Goal: Task Accomplishment & Management: Manage account settings

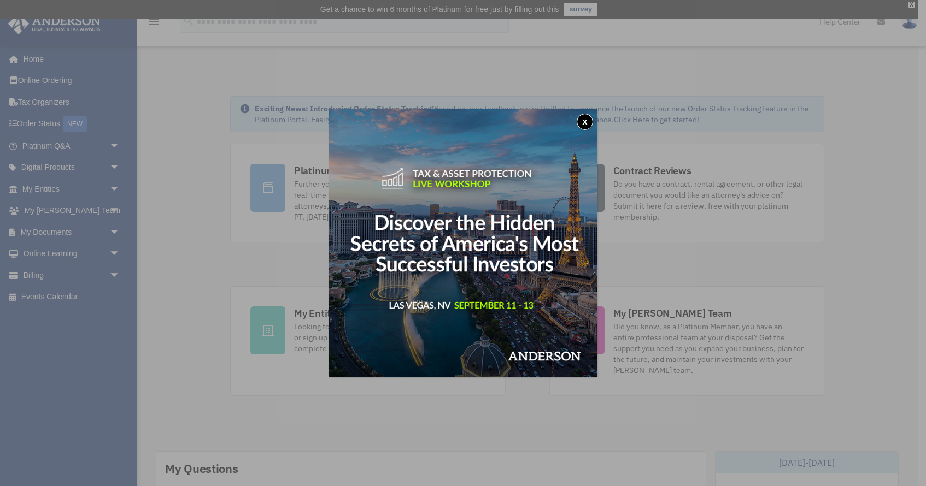
click at [585, 122] on button "x" at bounding box center [585, 122] width 16 height 16
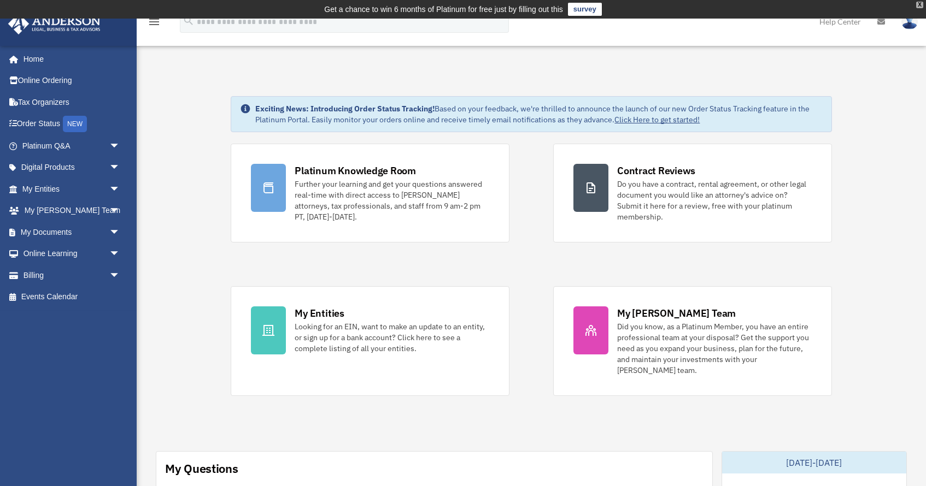
click at [919, 5] on div "X" at bounding box center [919, 5] width 7 height 7
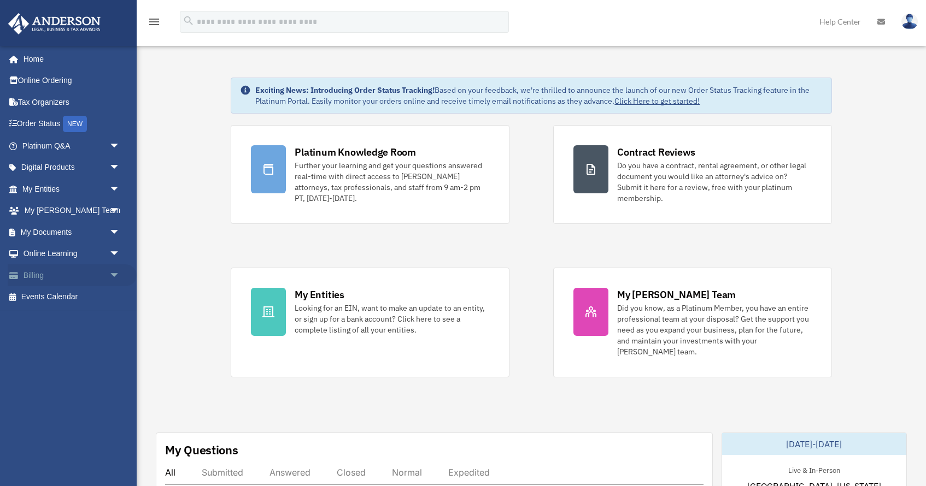
click at [114, 273] on span "arrow_drop_down" at bounding box center [120, 276] width 22 height 22
click at [73, 338] on link "Manage Payments" at bounding box center [75, 341] width 121 height 22
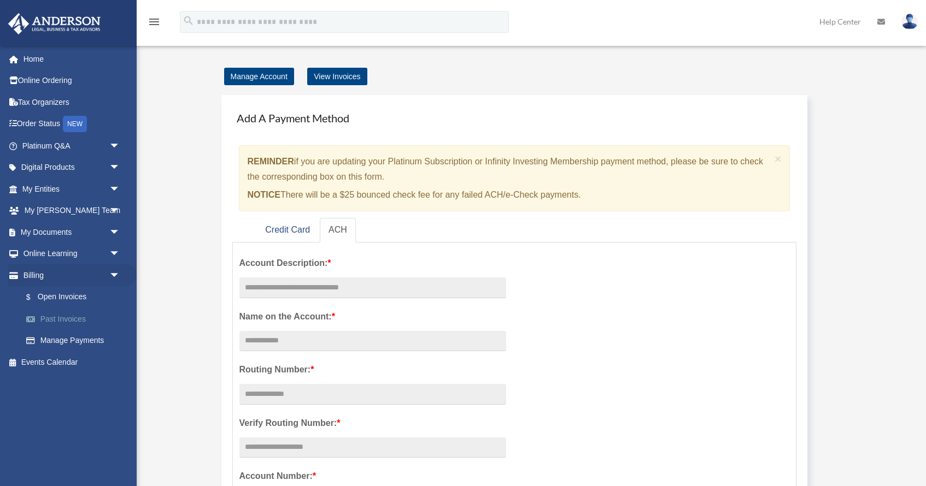
click at [61, 316] on link "Past Invoices" at bounding box center [75, 319] width 121 height 22
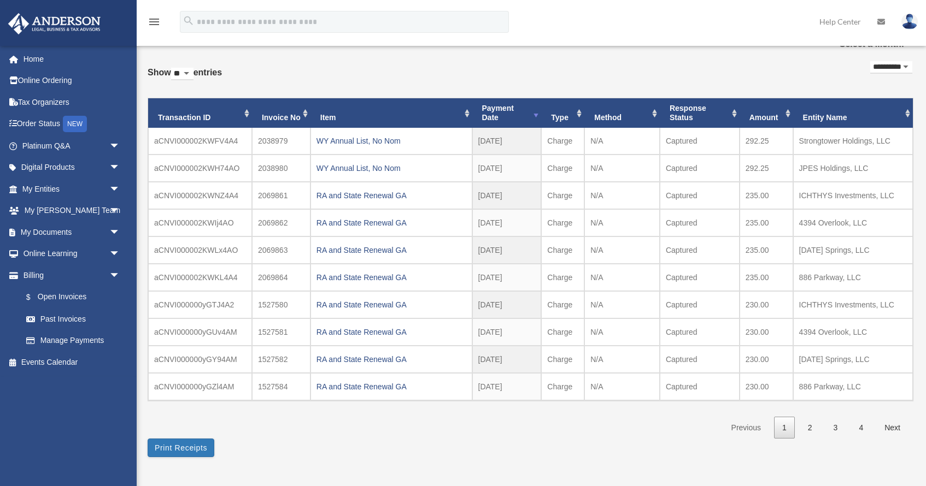
scroll to position [55, 0]
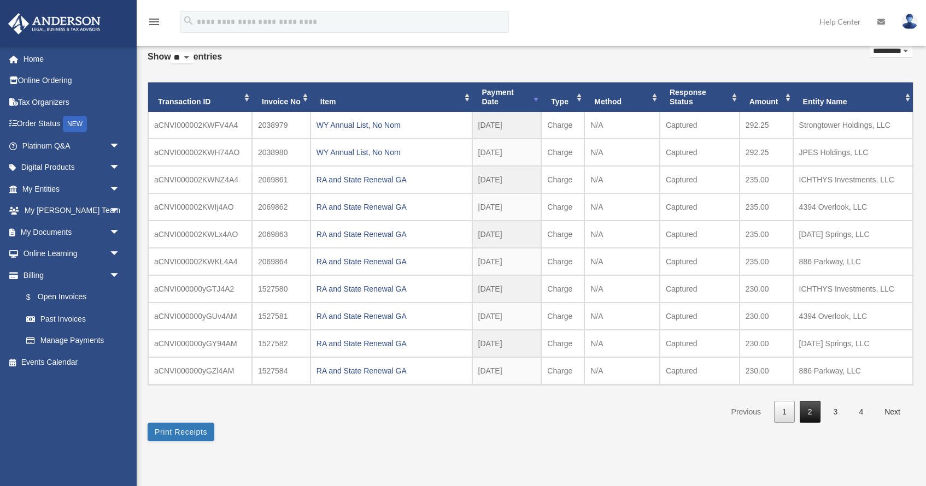
click at [812, 410] on link "2" at bounding box center [810, 412] width 21 height 22
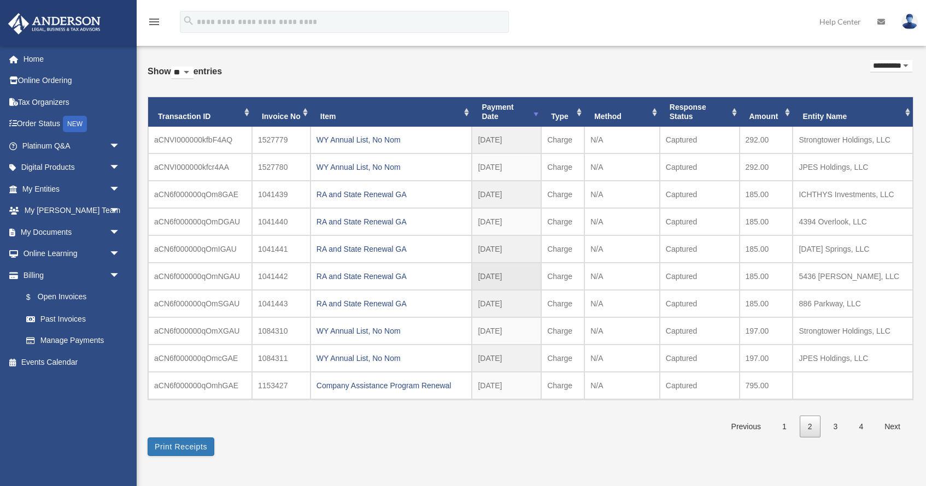
scroll to position [45, 0]
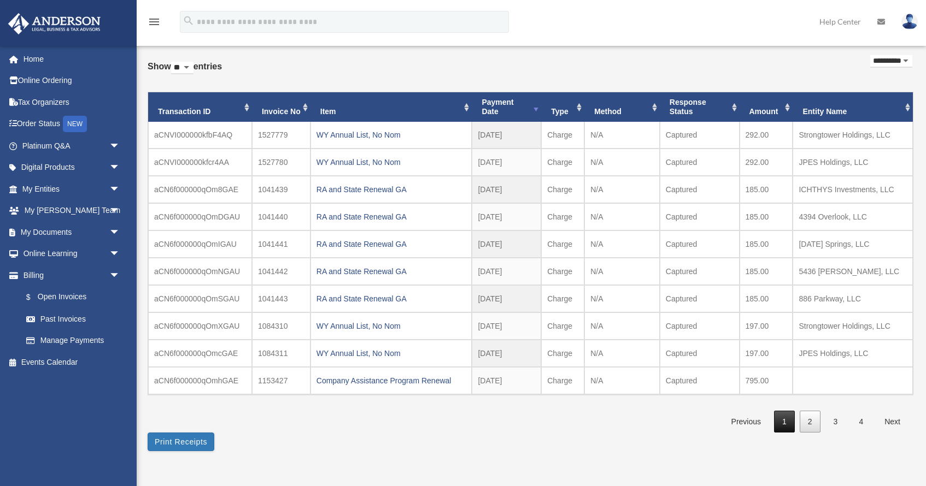
click at [790, 421] on link "1" at bounding box center [784, 422] width 21 height 22
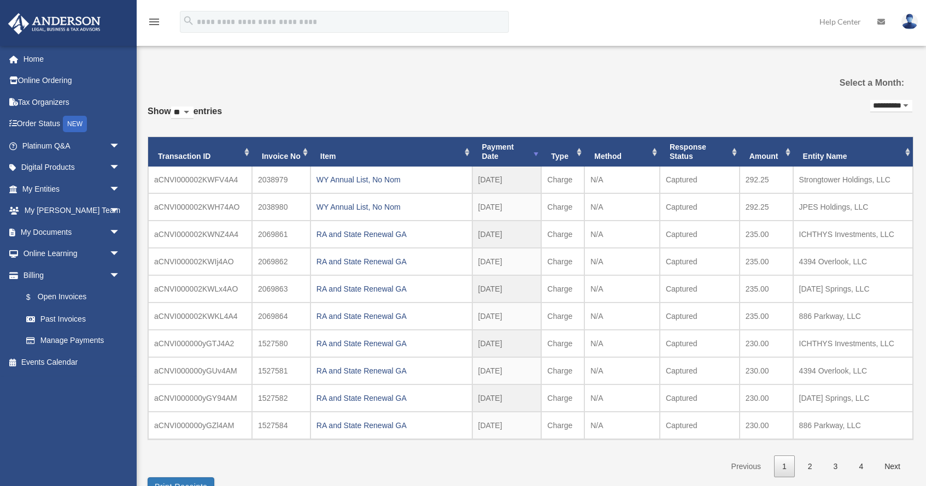
scroll to position [0, 0]
